Goal: Task Accomplishment & Management: Manage account settings

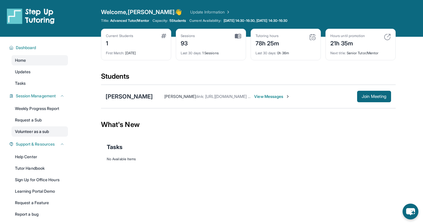
scroll to position [1, 0]
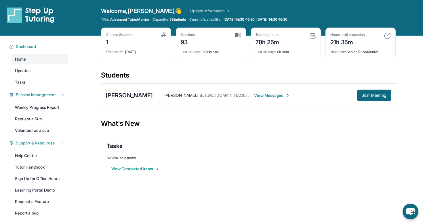
click at [260, 95] on span "View Messages" at bounding box center [272, 96] width 36 height 6
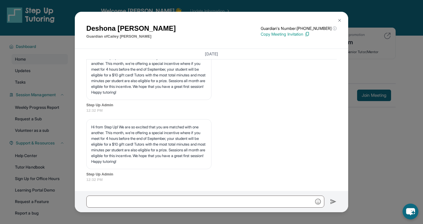
scroll to position [1365, 0]
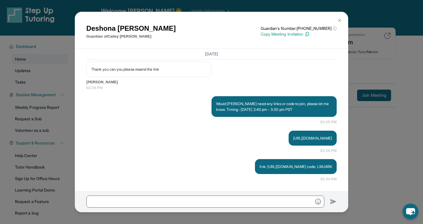
click at [339, 20] on img at bounding box center [339, 20] width 5 height 5
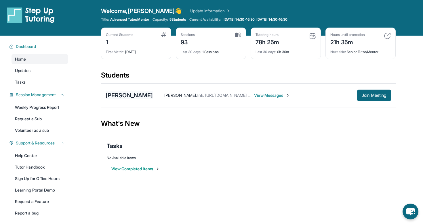
click at [133, 99] on div "[PERSON_NAME]" at bounding box center [128, 95] width 47 height 8
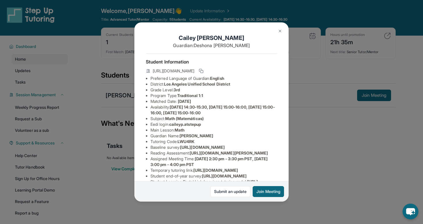
click at [280, 30] on img at bounding box center [279, 31] width 5 height 5
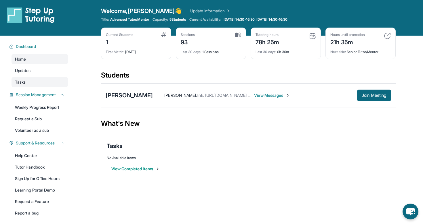
click at [27, 82] on link "Tasks" at bounding box center [39, 82] width 56 height 10
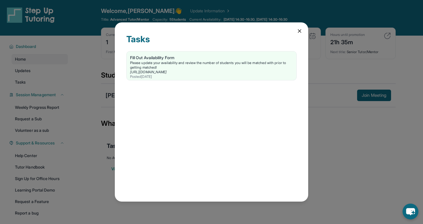
click at [301, 27] on div "Tasks Fill Out Availability Form Please update your availability and review the…" at bounding box center [211, 111] width 193 height 179
click at [299, 31] on icon at bounding box center [299, 31] width 3 height 3
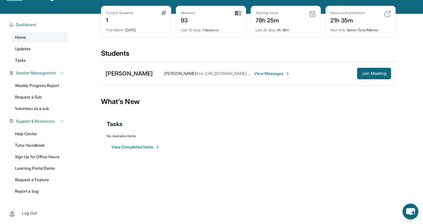
scroll to position [32, 0]
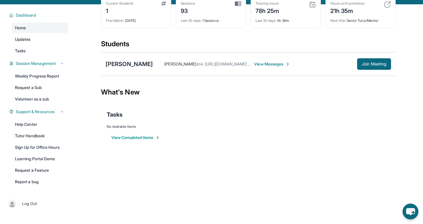
click at [149, 138] on button "View Completed Items" at bounding box center [135, 138] width 49 height 6
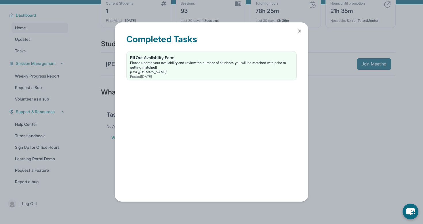
click at [299, 31] on icon at bounding box center [299, 31] width 3 height 3
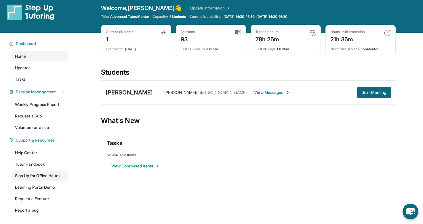
scroll to position [0, 0]
